Goal: Information Seeking & Learning: Learn about a topic

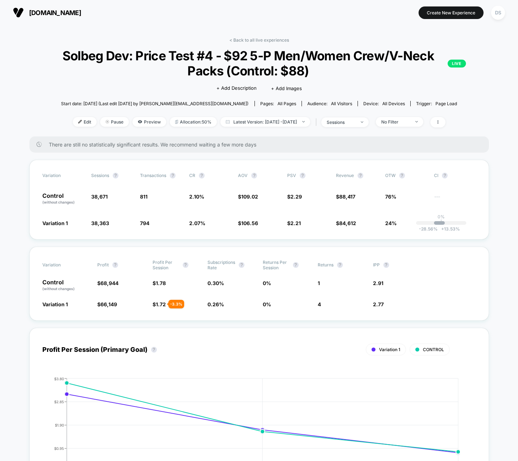
scroll to position [8, 0]
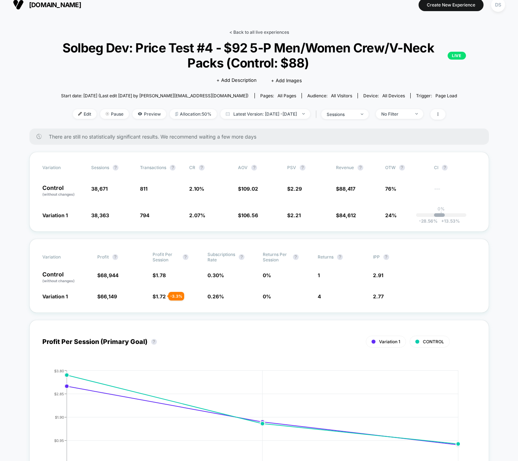
click at [264, 29] on link "< Back to all live experiences" at bounding box center [259, 31] width 60 height 5
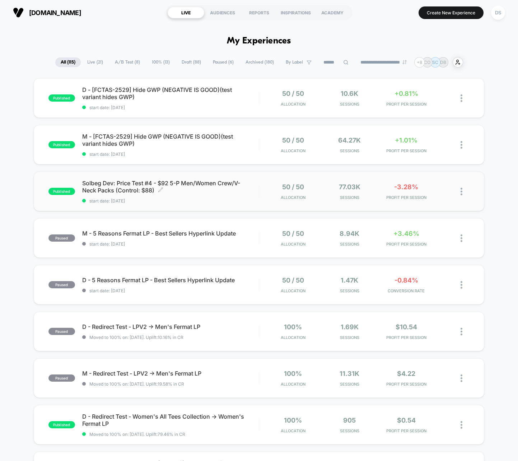
click at [209, 180] on span "Solbeg Dev: Price Test #4 - $92 5-P Men/Women Crew/V-Neck Packs (Control: $88) …" at bounding box center [170, 186] width 176 height 14
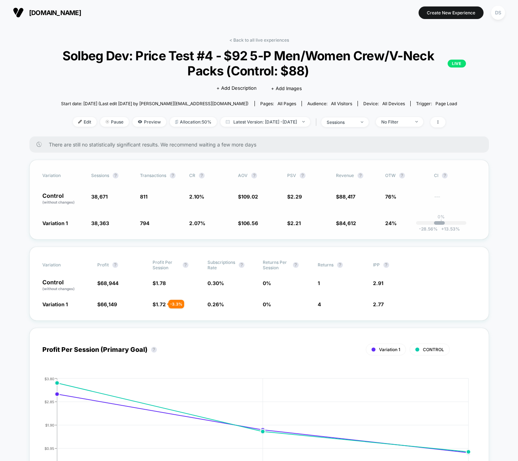
click at [388, 221] on span "24%" at bounding box center [390, 223] width 11 height 6
click at [281, 38] on link "< Back to all live experiences" at bounding box center [259, 39] width 60 height 5
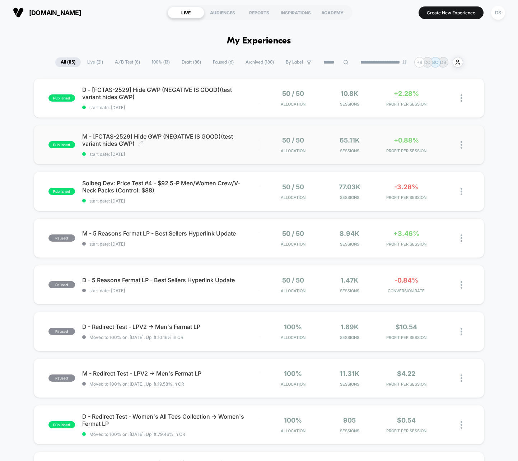
click at [233, 141] on span "M - [FCTAS-2529] Hide GWP (NEGATIVE IS GOOD)(test variant hides GWP) Click to e…" at bounding box center [170, 140] width 176 height 14
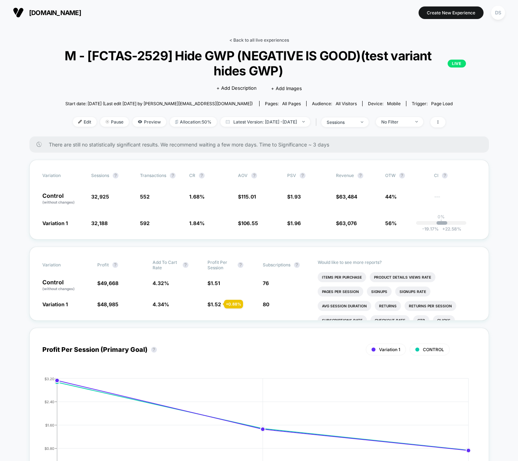
click at [243, 37] on link "< Back to all live experiences" at bounding box center [259, 39] width 60 height 5
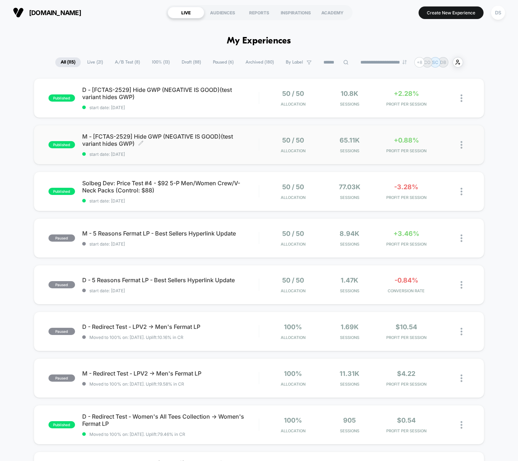
click at [195, 137] on span "M - [FCTAS-2529] Hide GWP (NEGATIVE IS GOOD)(test variant hides GWP) Click to e…" at bounding box center [170, 140] width 176 height 14
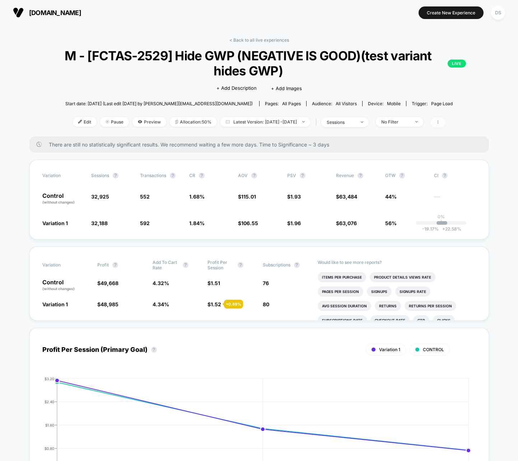
click at [445, 122] on span at bounding box center [437, 122] width 15 height 10
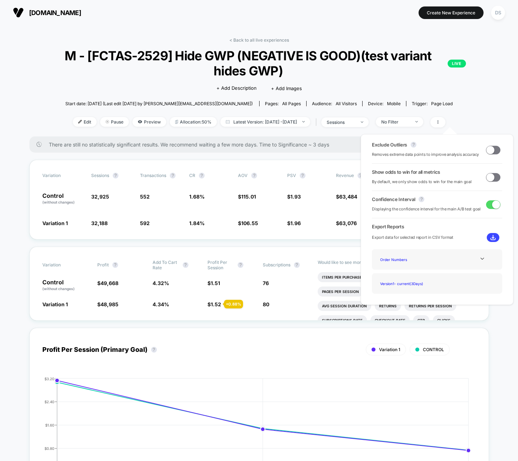
click at [488, 148] on span at bounding box center [490, 150] width 8 height 8
click at [492, 150] on span at bounding box center [496, 150] width 8 height 8
click at [490, 150] on span at bounding box center [490, 150] width 8 height 8
click at [492, 150] on span at bounding box center [496, 150] width 8 height 8
click at [198, 214] on div "Variation Sessions ? Transactions ? CR ? AOV ? PSV ? Revenue ? OTW ? CI ? Contr…" at bounding box center [258, 200] width 459 height 80
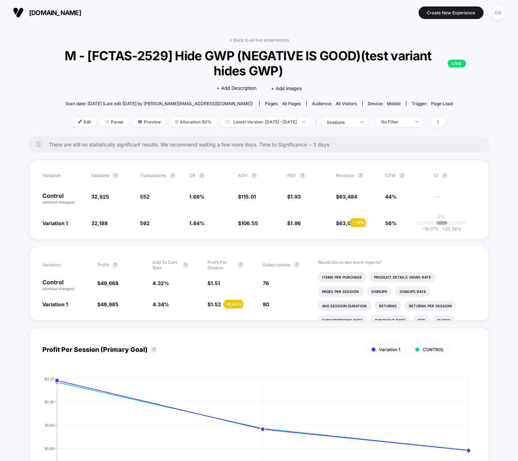
click at [341, 222] on span "63,076" at bounding box center [348, 223] width 18 height 6
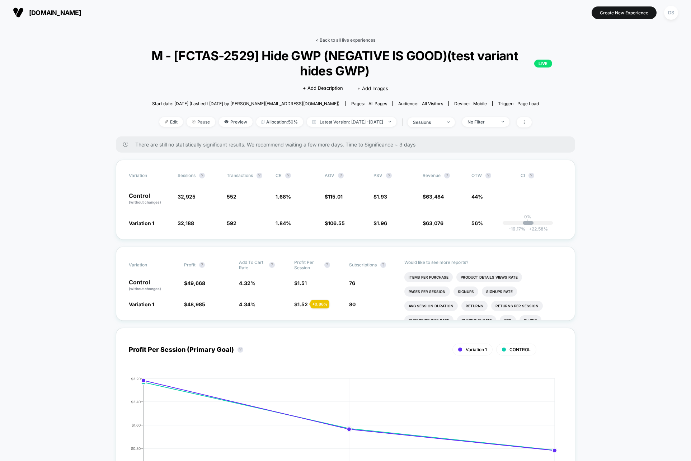
click at [329, 42] on link "< Back to all live experiences" at bounding box center [346, 39] width 60 height 5
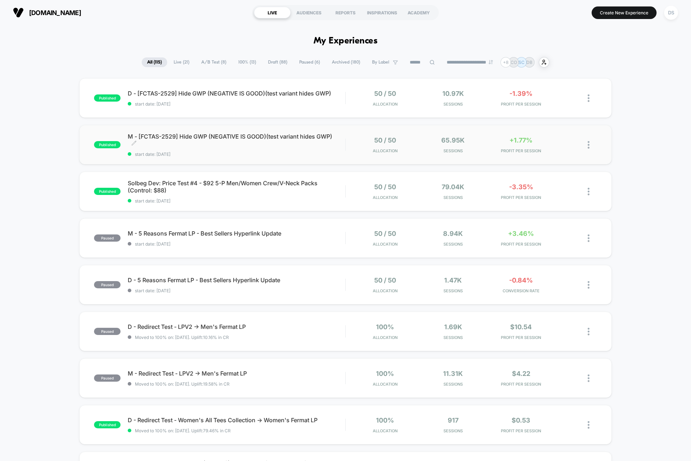
click at [294, 149] on div "M - [FCTAS-2529] Hide GWP (NEGATIVE IS GOOD)(test variant hides GWP) Click to e…" at bounding box center [236, 145] width 217 height 24
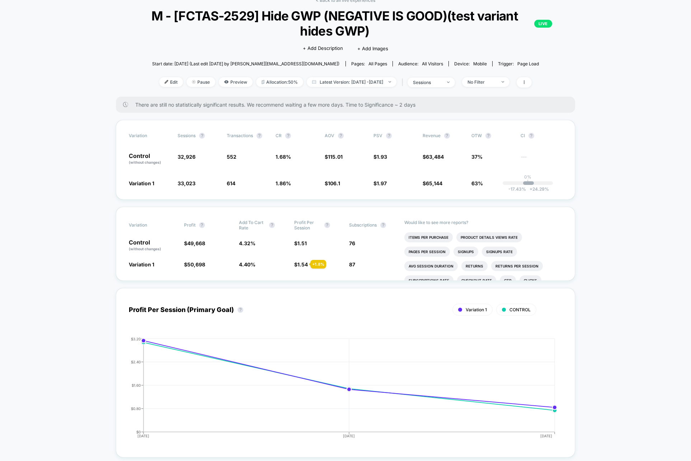
scroll to position [43, 0]
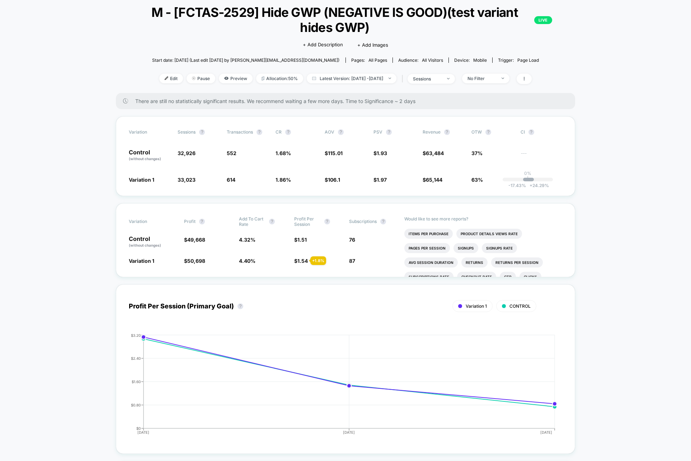
click at [517, 76] on div "Edit Pause Preview Allocation: 50% Latest Version: [DATE] - [DATE] | sessions N…" at bounding box center [345, 79] width 459 height 10
click at [517, 76] on span at bounding box center [523, 79] width 15 height 10
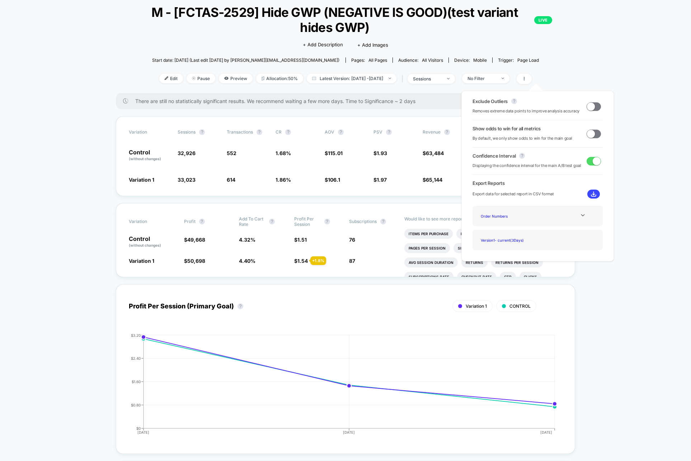
click at [517, 94] on div "Exclude Outliers ? Removes extreme data points to improve analysis accuracy Sho…" at bounding box center [537, 176] width 152 height 170
click at [517, 99] on div "Exclude Outliers ? Removes extreme data points to improve analysis accuracy Sho…" at bounding box center [537, 176] width 152 height 170
click at [517, 103] on span at bounding box center [593, 106] width 14 height 9
click at [495, 50] on div "< Back to all live experiences M - [FCTAS-2529] Hide GWP (NEGATIVE IS GOOD)(tes…" at bounding box center [345, 43] width 459 height 99
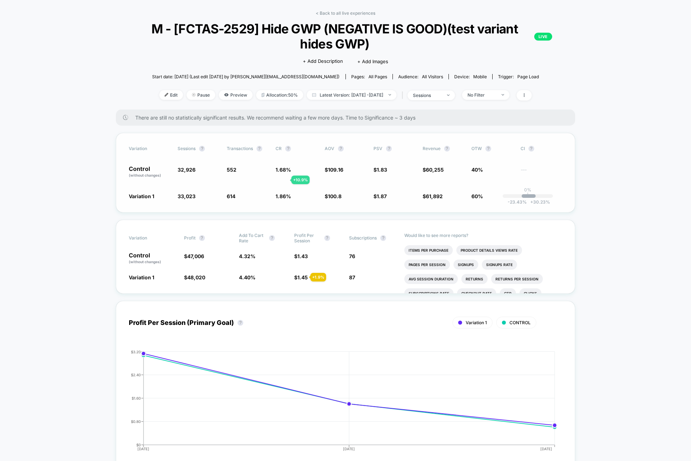
scroll to position [26, 0]
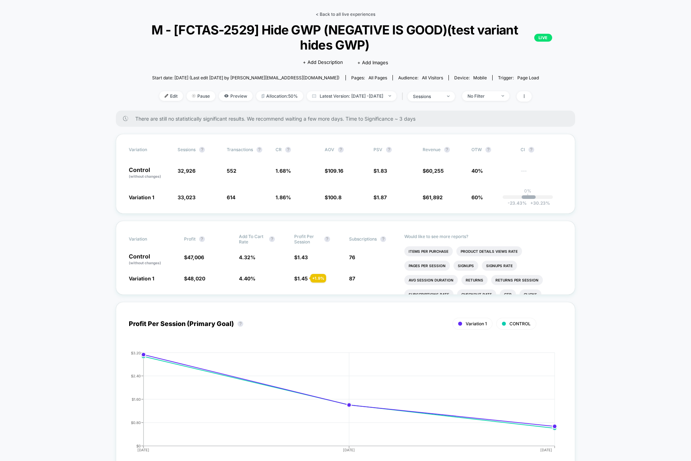
click at [347, 13] on link "< Back to all live experiences" at bounding box center [346, 13] width 60 height 5
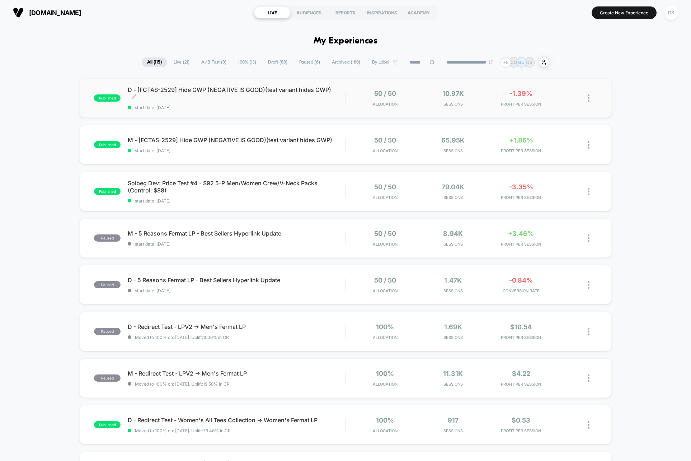
click at [316, 99] on span "D - [FCTAS-2529] Hide GWP (NEGATIVE IS GOOD)(test variant hides GWP) Click to e…" at bounding box center [236, 93] width 217 height 14
